Goal: Navigation & Orientation: Find specific page/section

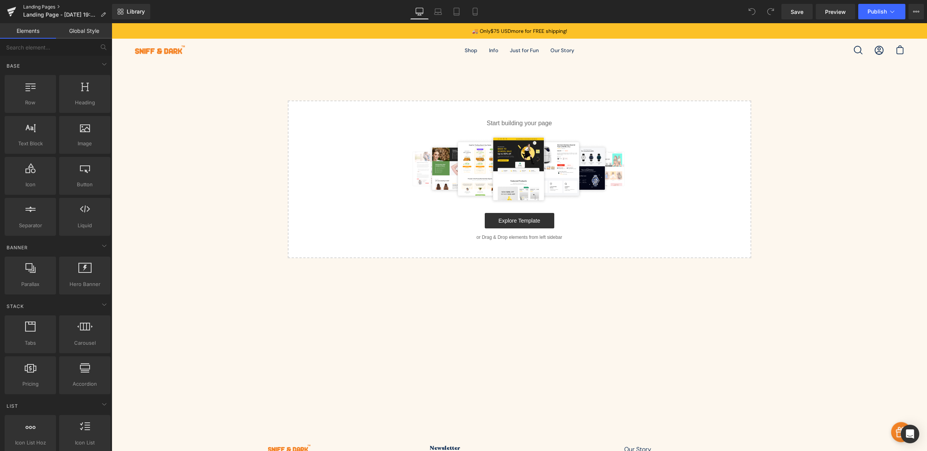
click at [40, 6] on link "Landing Pages" at bounding box center [67, 7] width 89 height 6
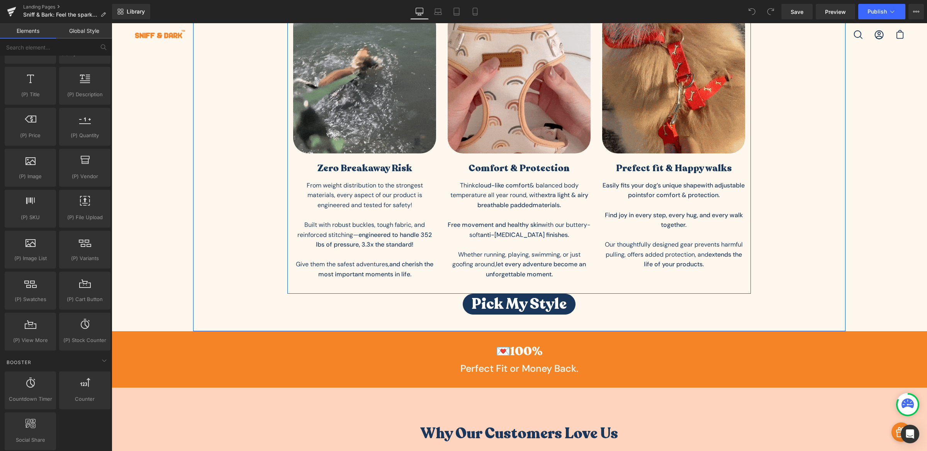
click at [288, 214] on div "Image Zero Breakaway Risk Heading From weight distribution to the strongest mat…" at bounding box center [364, 147] width 155 height 275
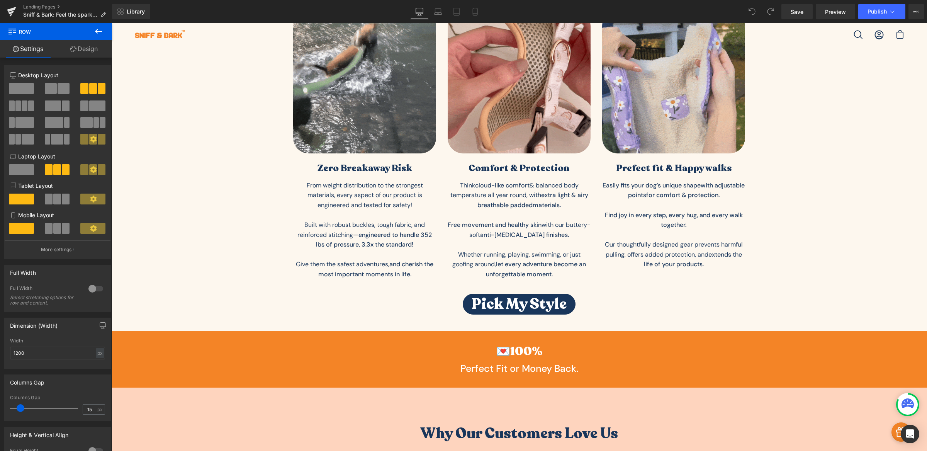
click at [105, 33] on button at bounding box center [98, 31] width 27 height 17
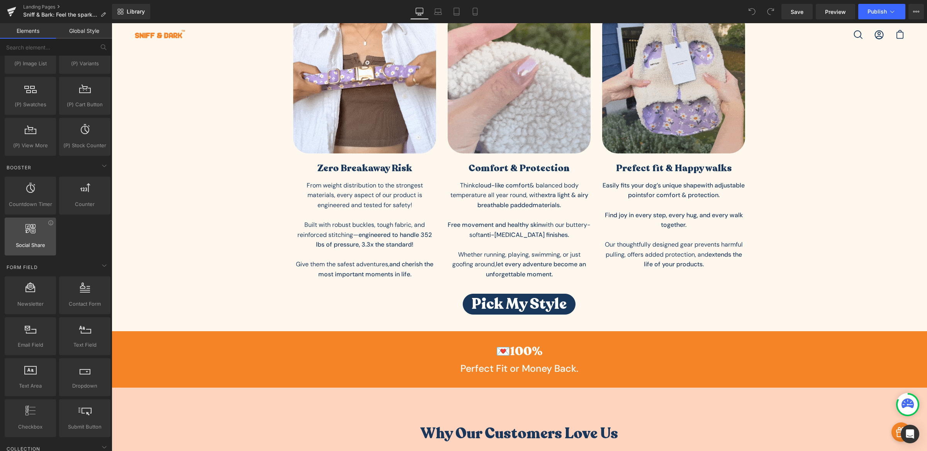
scroll to position [920, 0]
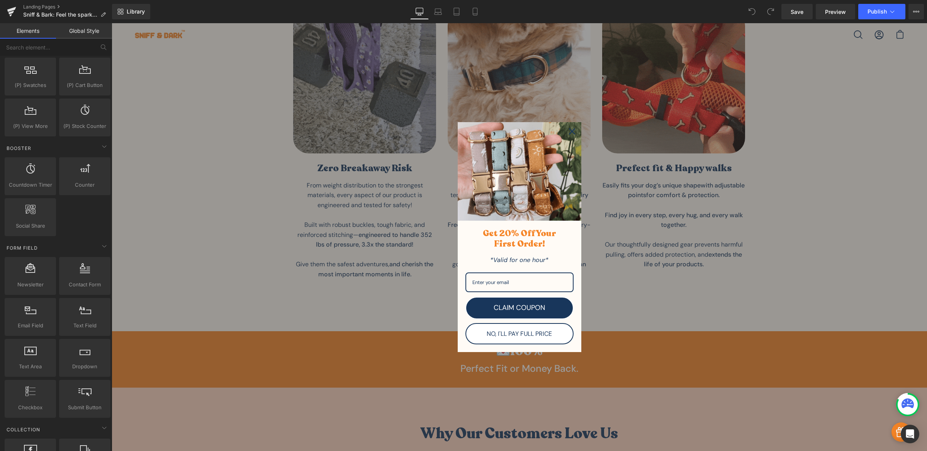
click at [569, 133] on icon "close icon" at bounding box center [572, 131] width 6 height 6
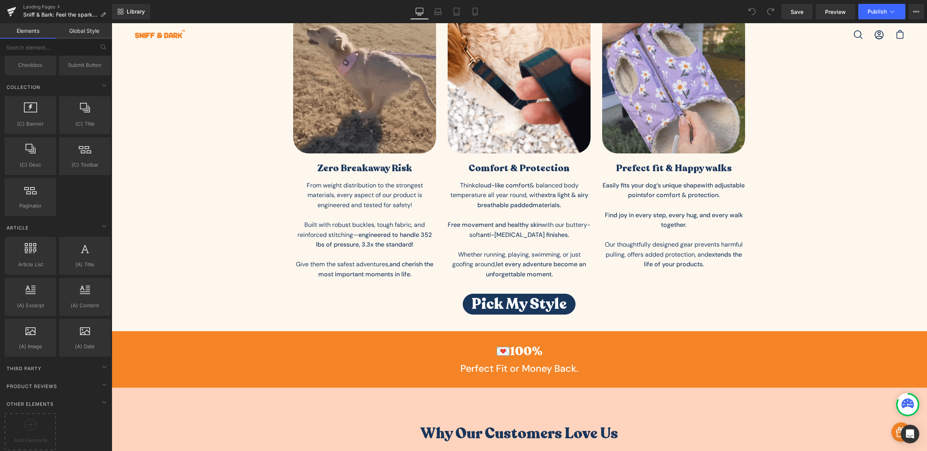
scroll to position [1276, 0]
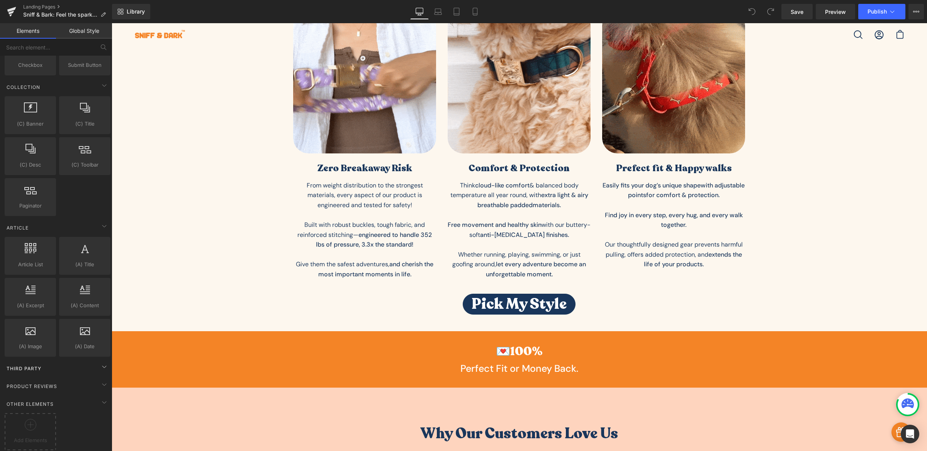
click at [51, 361] on div "Third Party" at bounding box center [57, 368] width 109 height 15
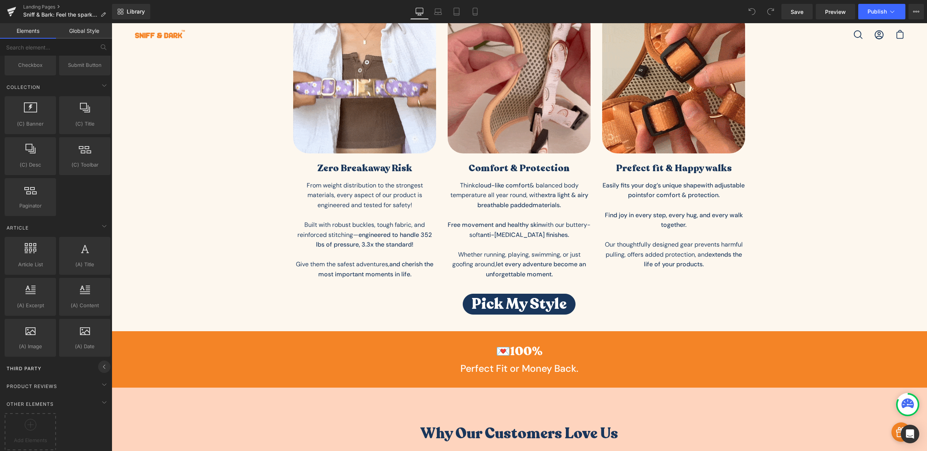
click at [102, 362] on icon at bounding box center [104, 366] width 9 height 9
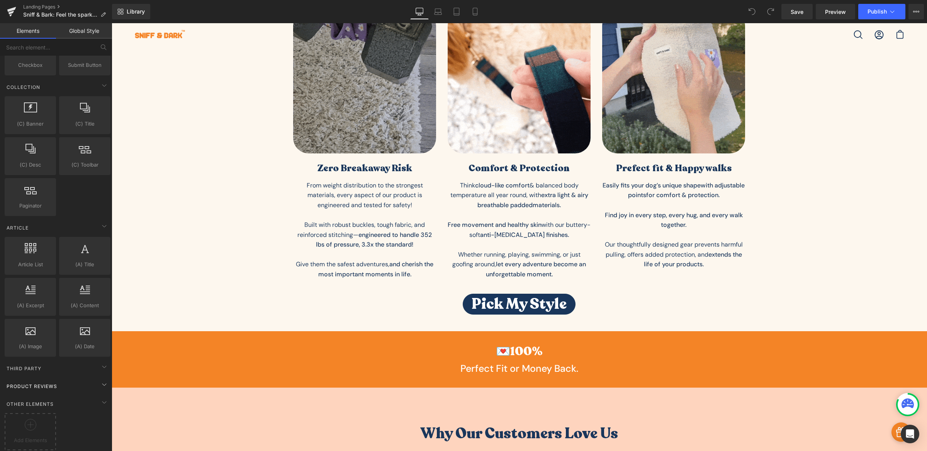
click at [77, 378] on div "Product Reviews" at bounding box center [57, 385] width 109 height 15
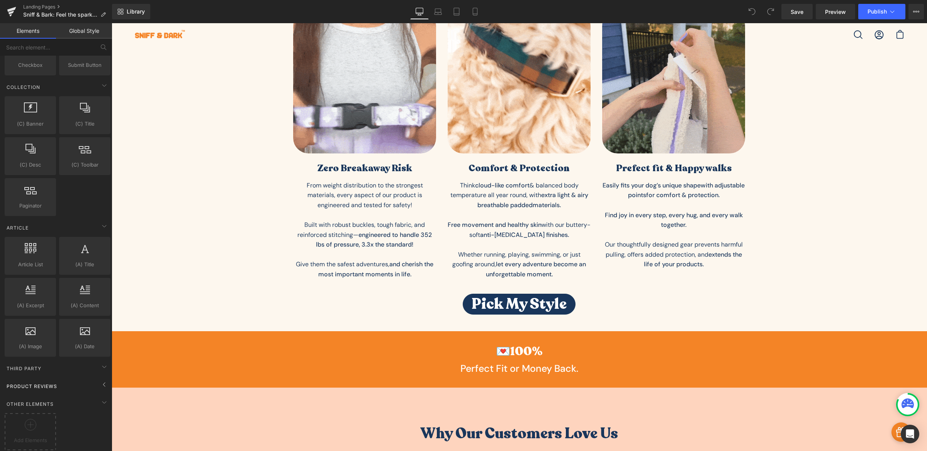
click at [79, 378] on div "Product Reviews" at bounding box center [57, 385] width 109 height 15
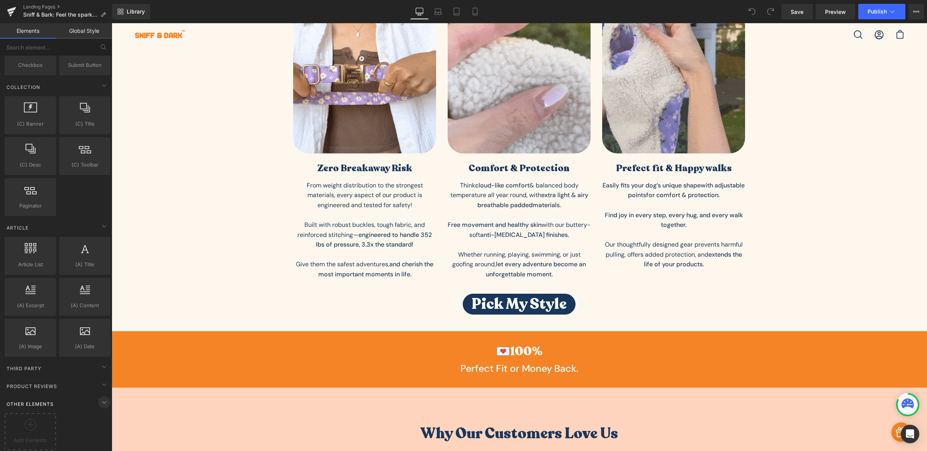
click at [101, 398] on icon at bounding box center [104, 402] width 9 height 9
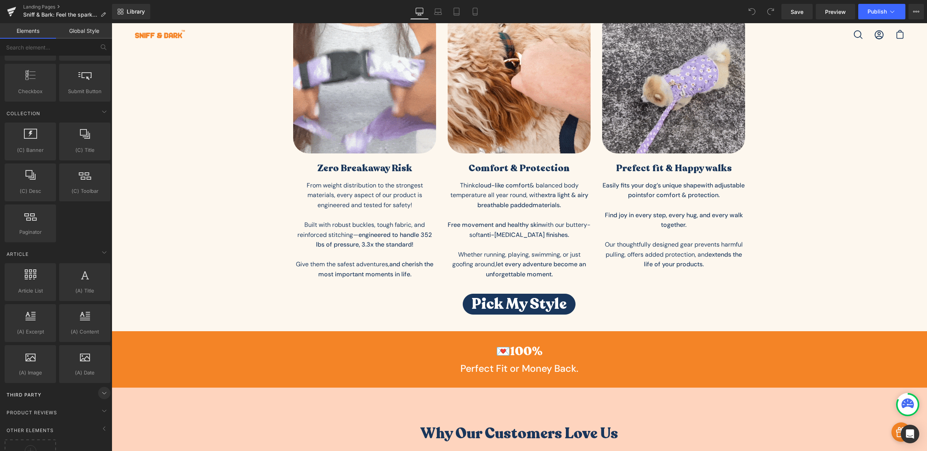
scroll to position [1237, 0]
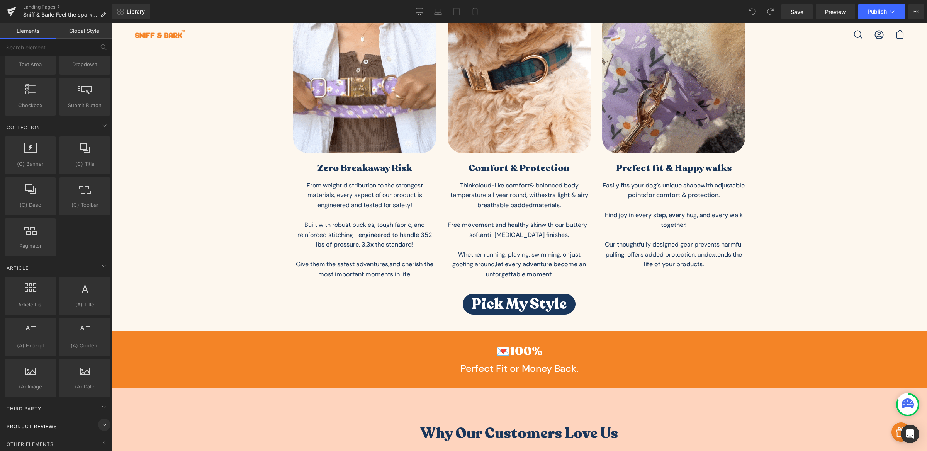
click at [100, 420] on icon at bounding box center [104, 424] width 9 height 9
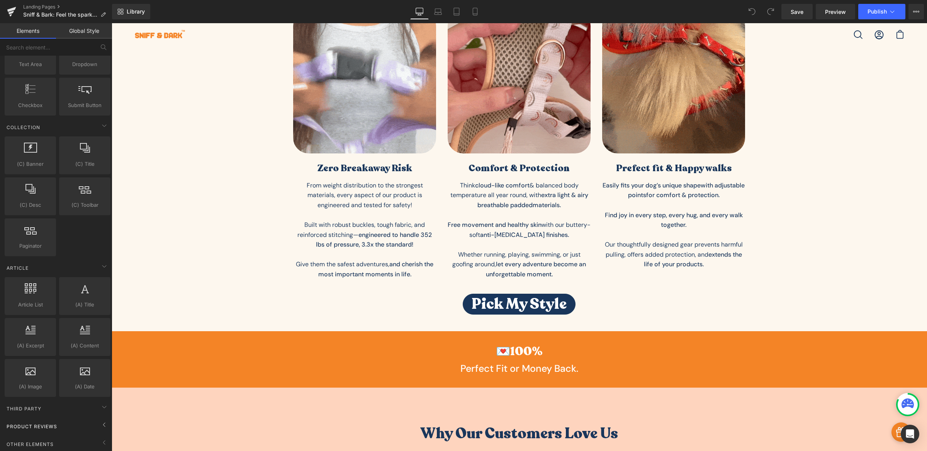
scroll to position [1236, 0]
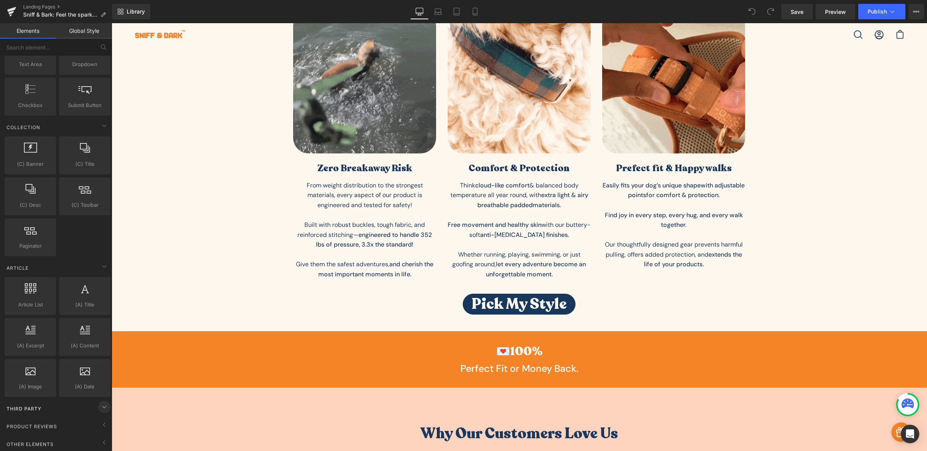
click at [100, 403] on icon at bounding box center [104, 406] width 9 height 9
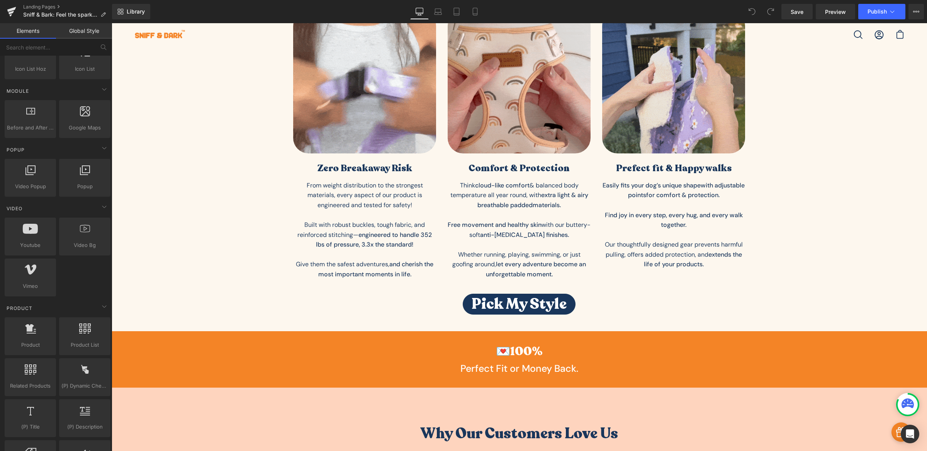
scroll to position [0, 0]
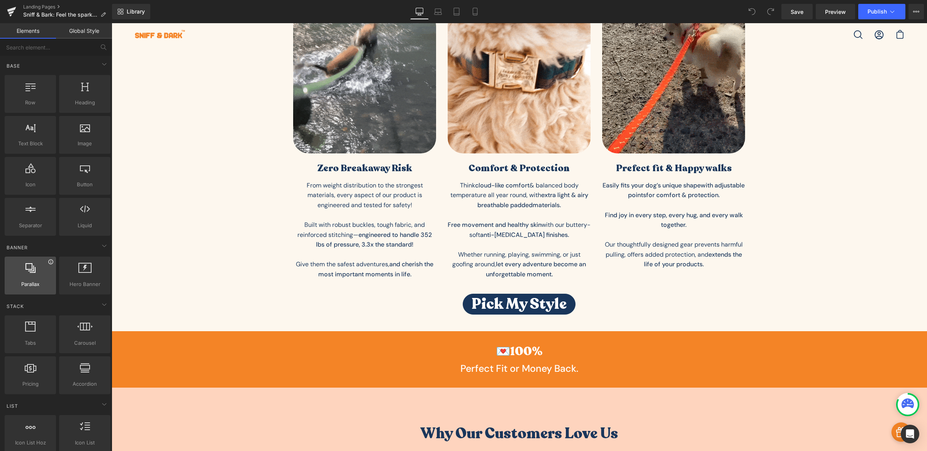
click at [50, 265] on icon at bounding box center [51, 262] width 6 height 6
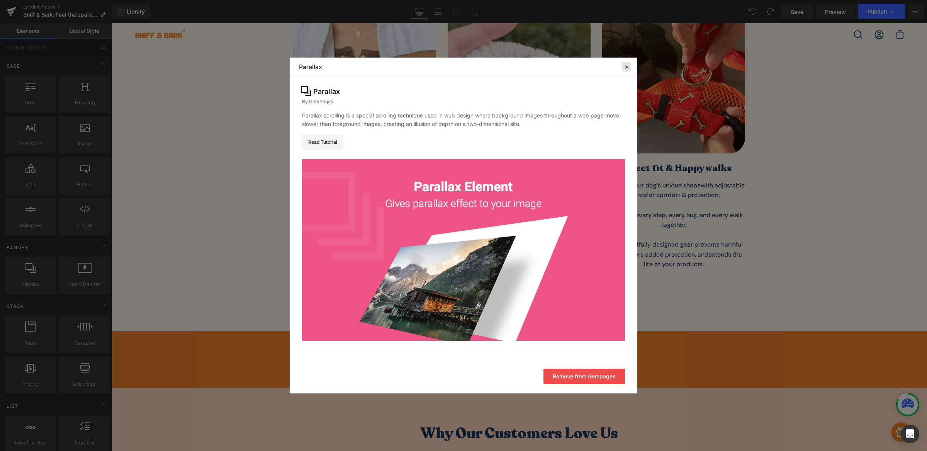
click at [628, 70] on icon at bounding box center [626, 66] width 7 height 7
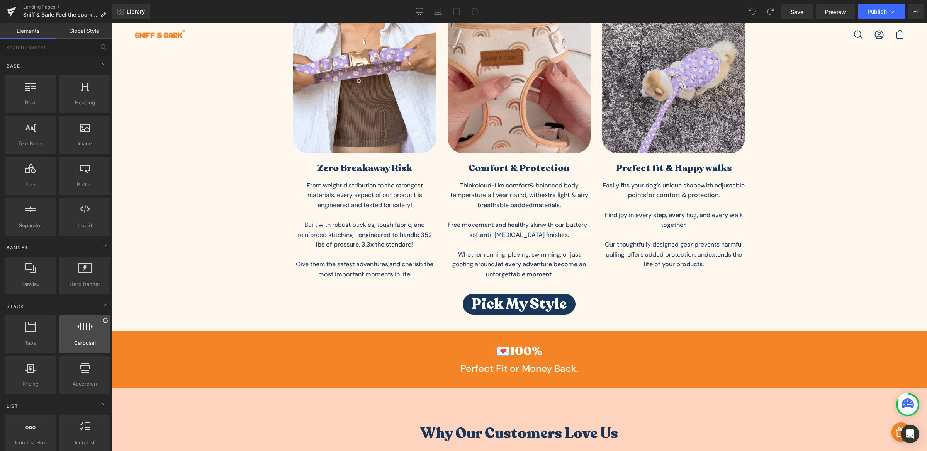
click at [102, 322] on icon at bounding box center [105, 321] width 6 height 6
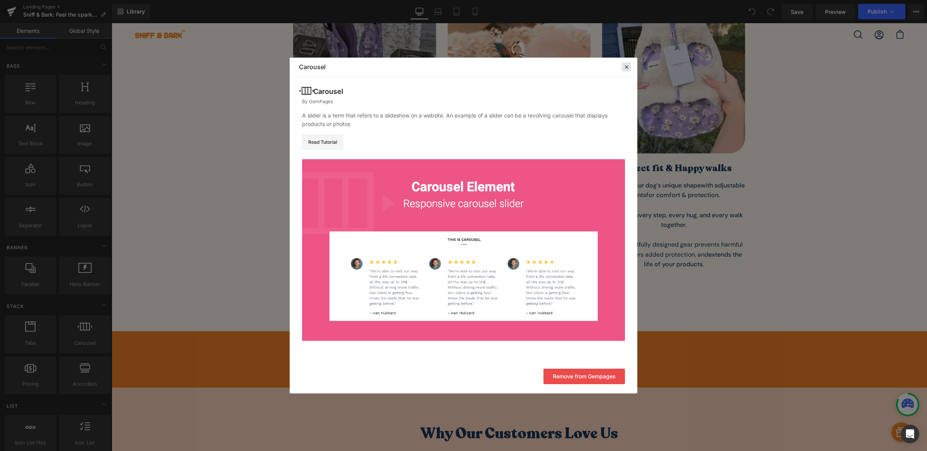
click at [628, 66] on icon at bounding box center [626, 66] width 7 height 7
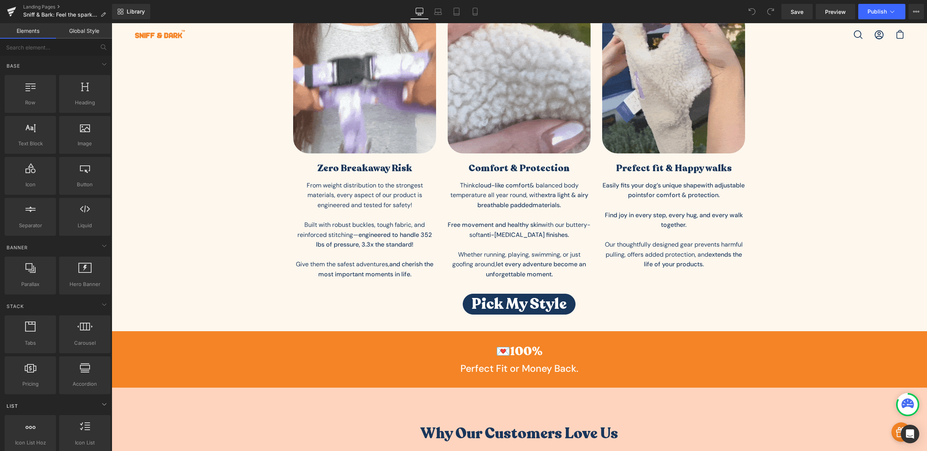
click at [101, 412] on div "List" at bounding box center [57, 405] width 109 height 15
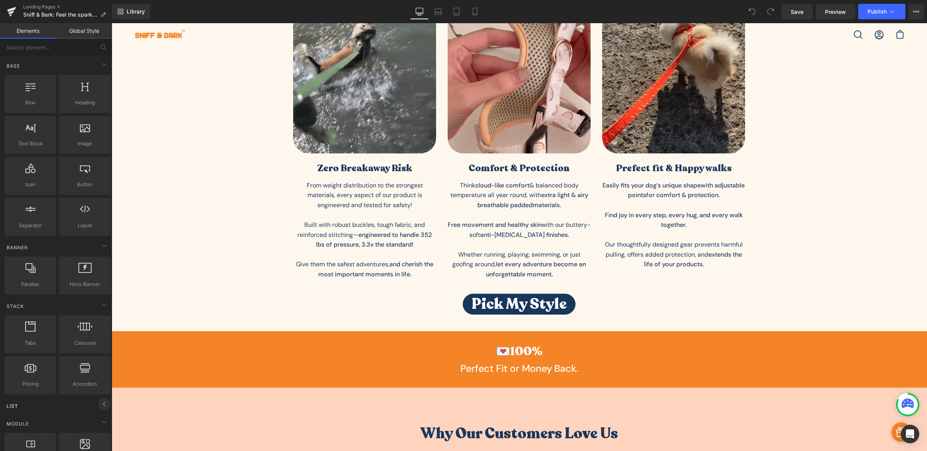
click at [101, 410] on span at bounding box center [104, 404] width 12 height 12
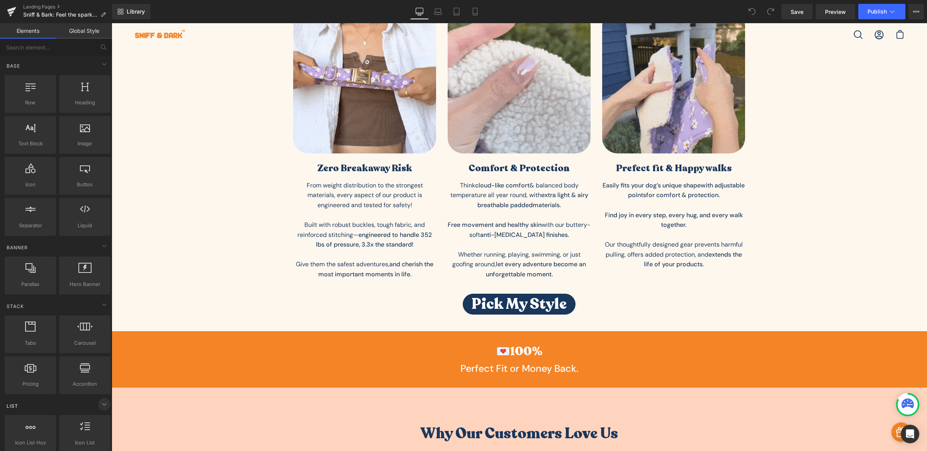
scroll to position [265, 0]
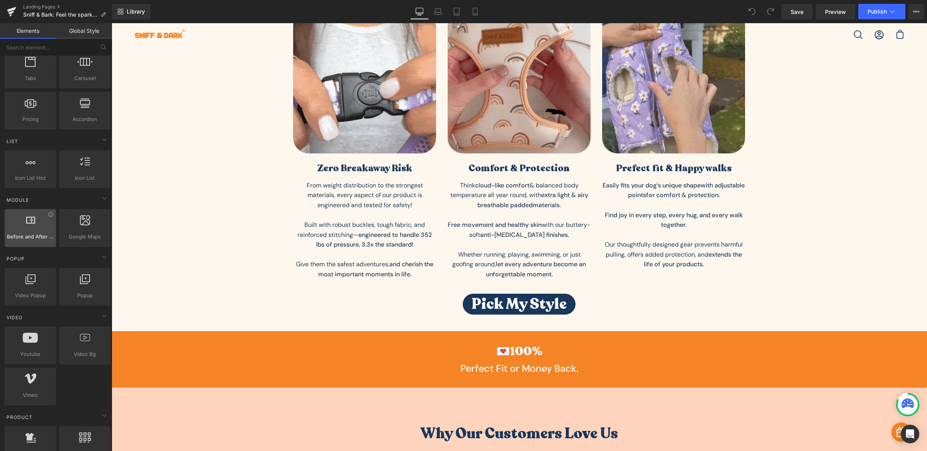
click at [33, 229] on div at bounding box center [30, 223] width 47 height 17
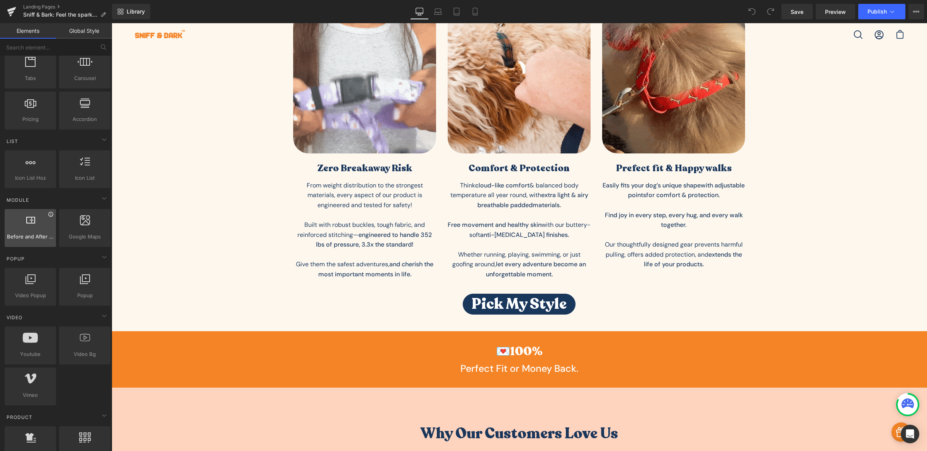
click at [49, 216] on icon at bounding box center [50, 214] width 5 height 5
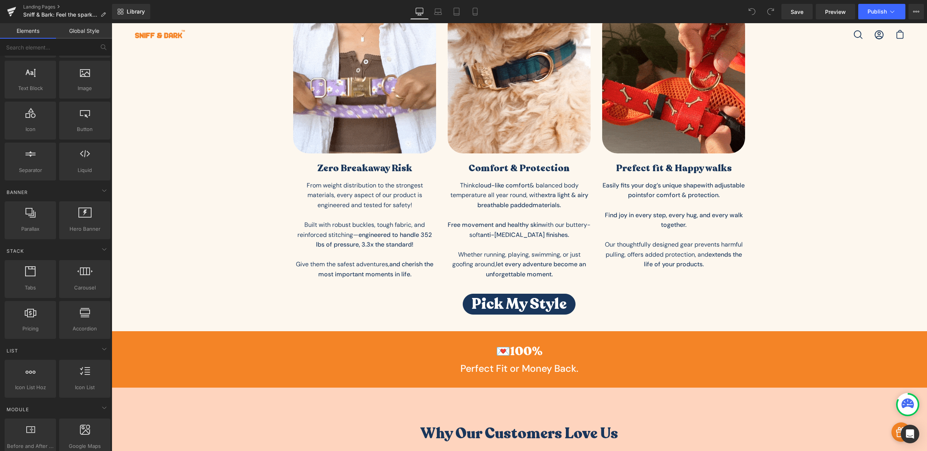
scroll to position [0, 0]
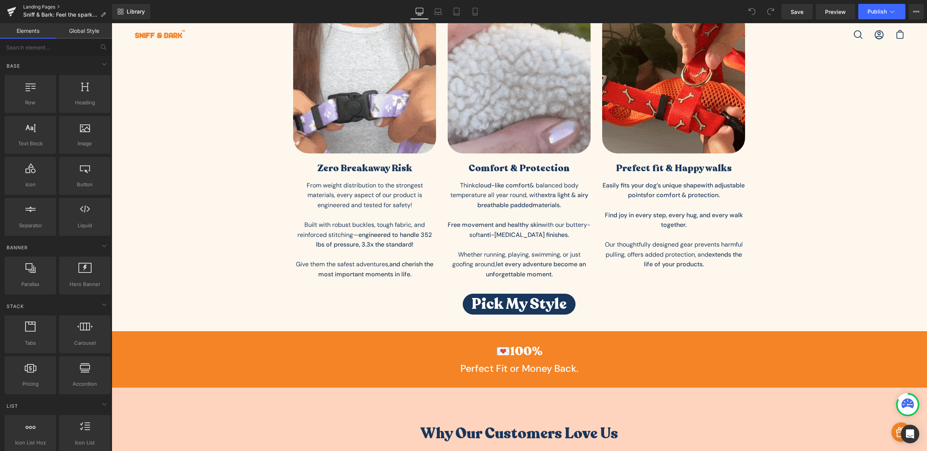
click at [53, 5] on link "Landing Pages" at bounding box center [67, 7] width 89 height 6
